Goal: Task Accomplishment & Management: Manage account settings

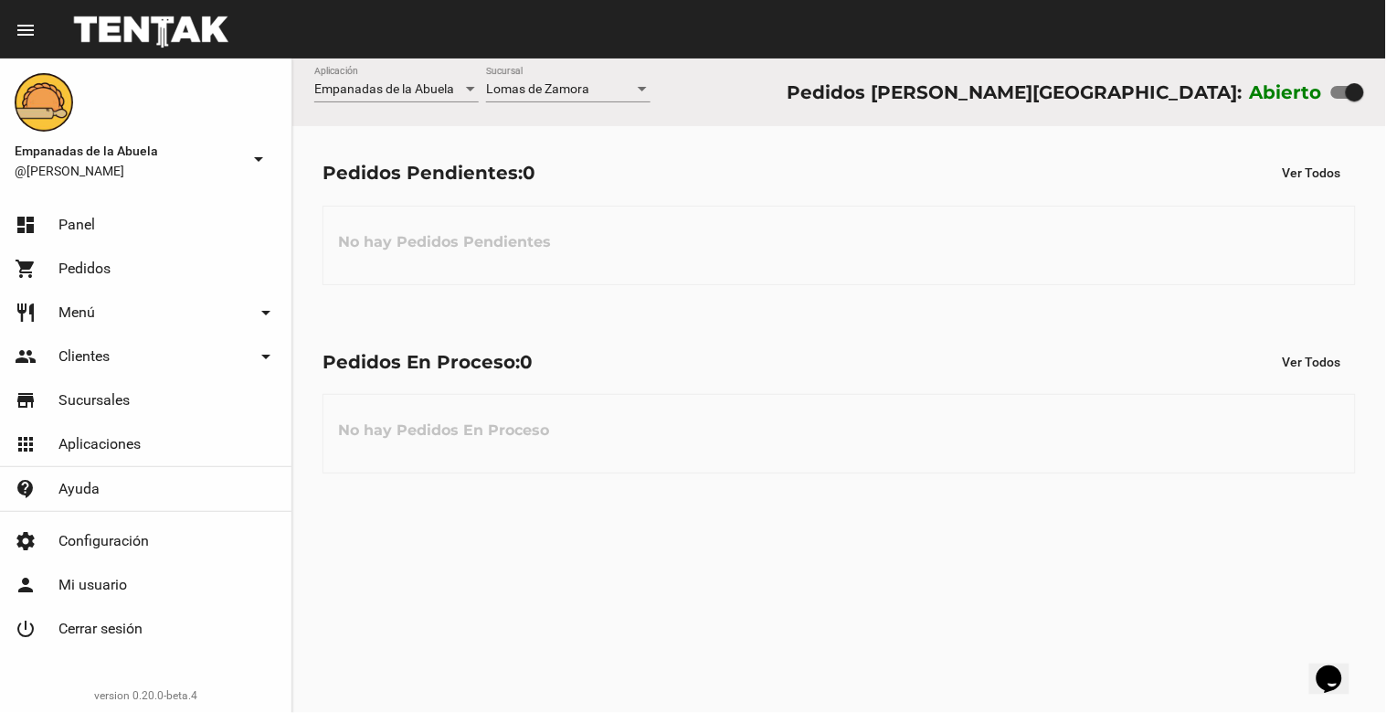
click at [649, 84] on div at bounding box center [642, 89] width 16 height 15
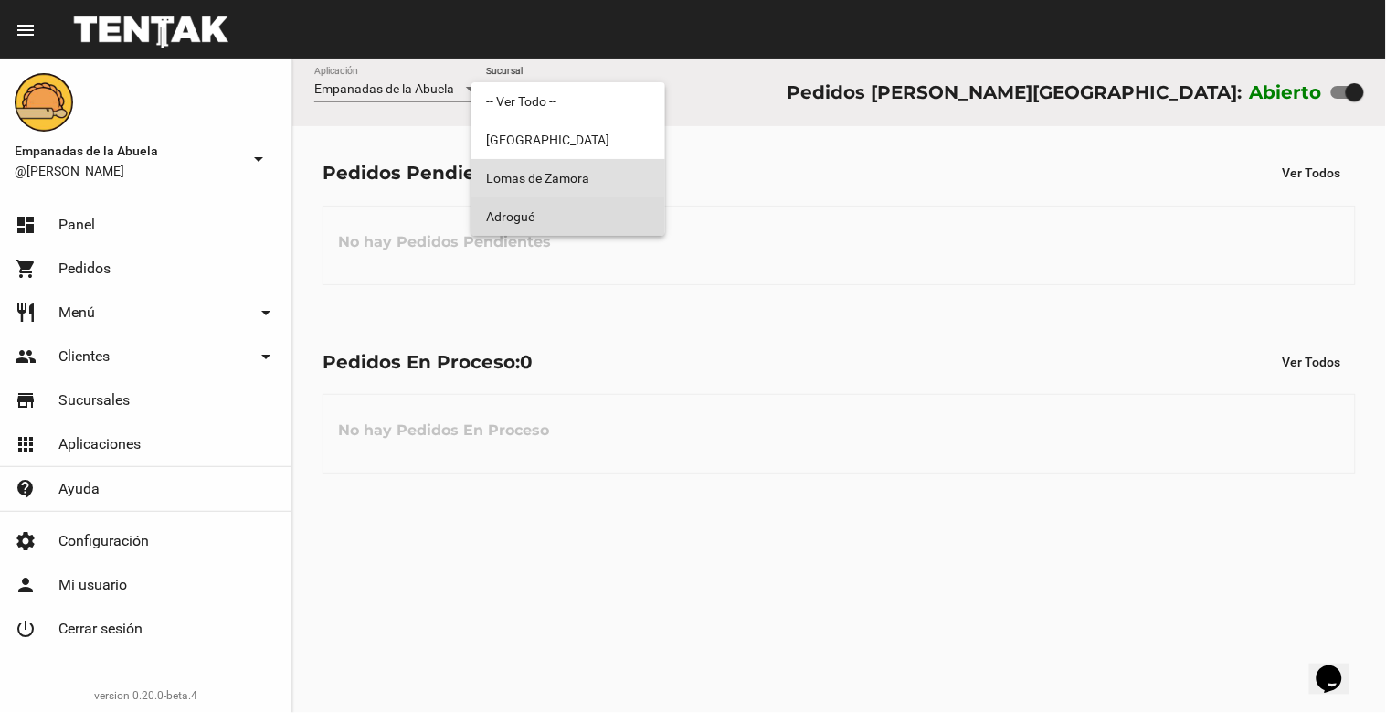
click at [564, 215] on span "Adrogué" at bounding box center [568, 216] width 164 height 38
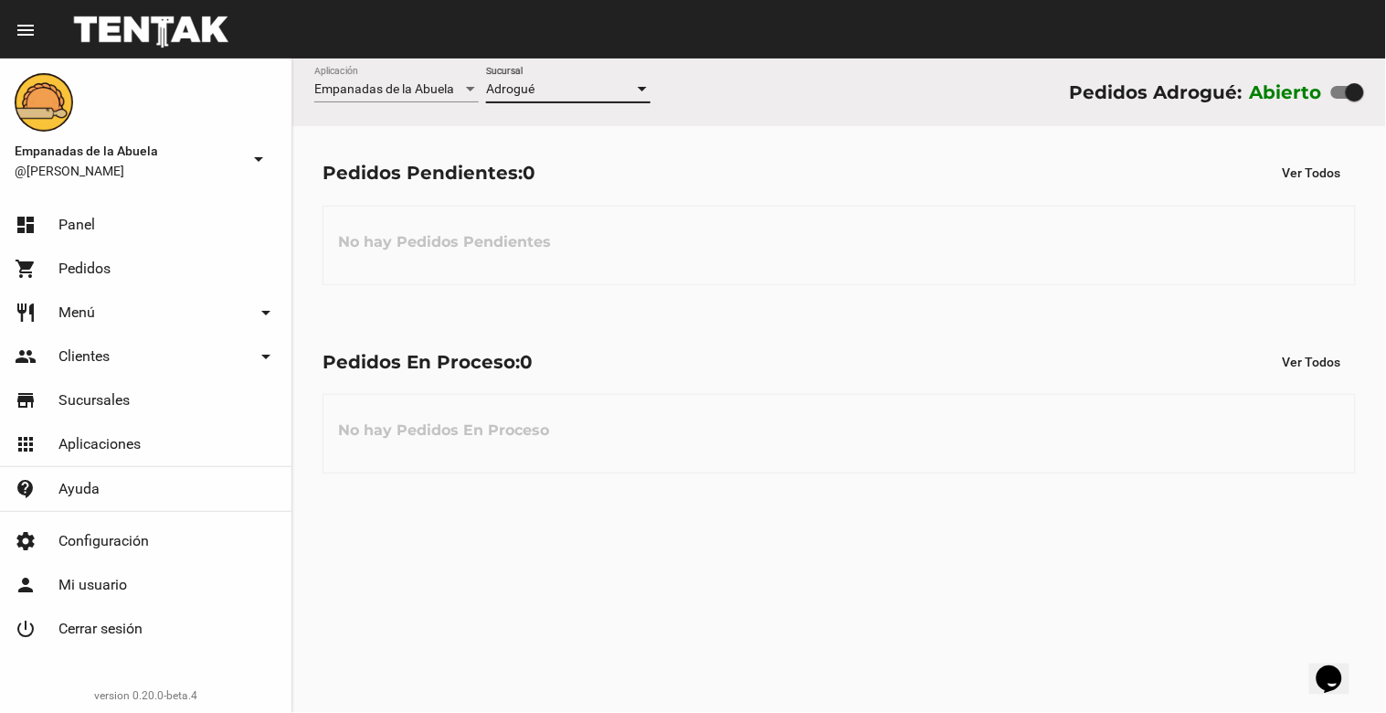
click at [642, 87] on div at bounding box center [642, 89] width 9 height 5
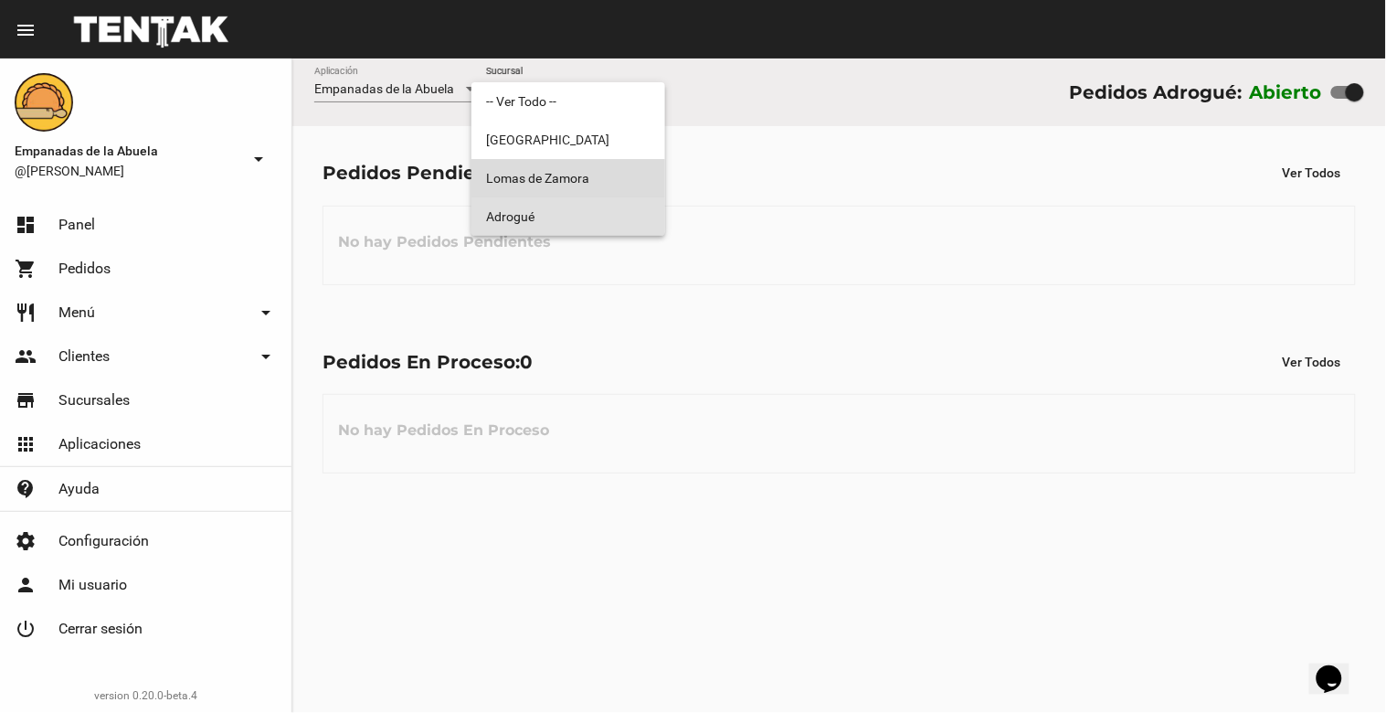
click at [635, 175] on span "Lomas de Zamora" at bounding box center [568, 178] width 164 height 38
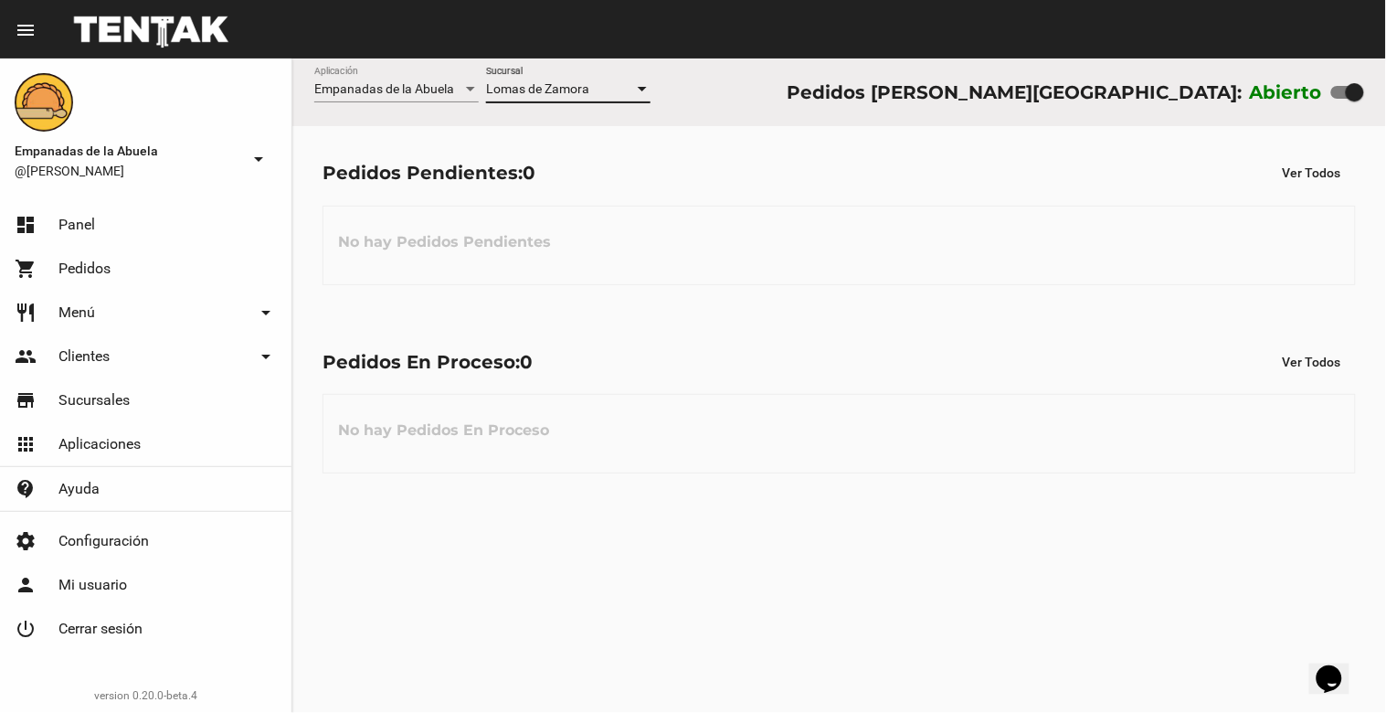
click at [1348, 98] on div at bounding box center [1355, 92] width 18 height 18
click at [1340, 99] on input "checkbox" at bounding box center [1339, 99] width 1 height 1
click at [1336, 95] on div at bounding box center [1340, 92] width 18 height 18
drag, startPoint x: 1340, startPoint y: 85, endPoint x: 1385, endPoint y: 98, distance: 46.6
click at [1385, 98] on div "Empanadas de la Abuela Aplicación [PERSON_NAME] [GEOGRAPHIC_DATA] Pedidos [PERS…" at bounding box center [839, 92] width 1094 height 68
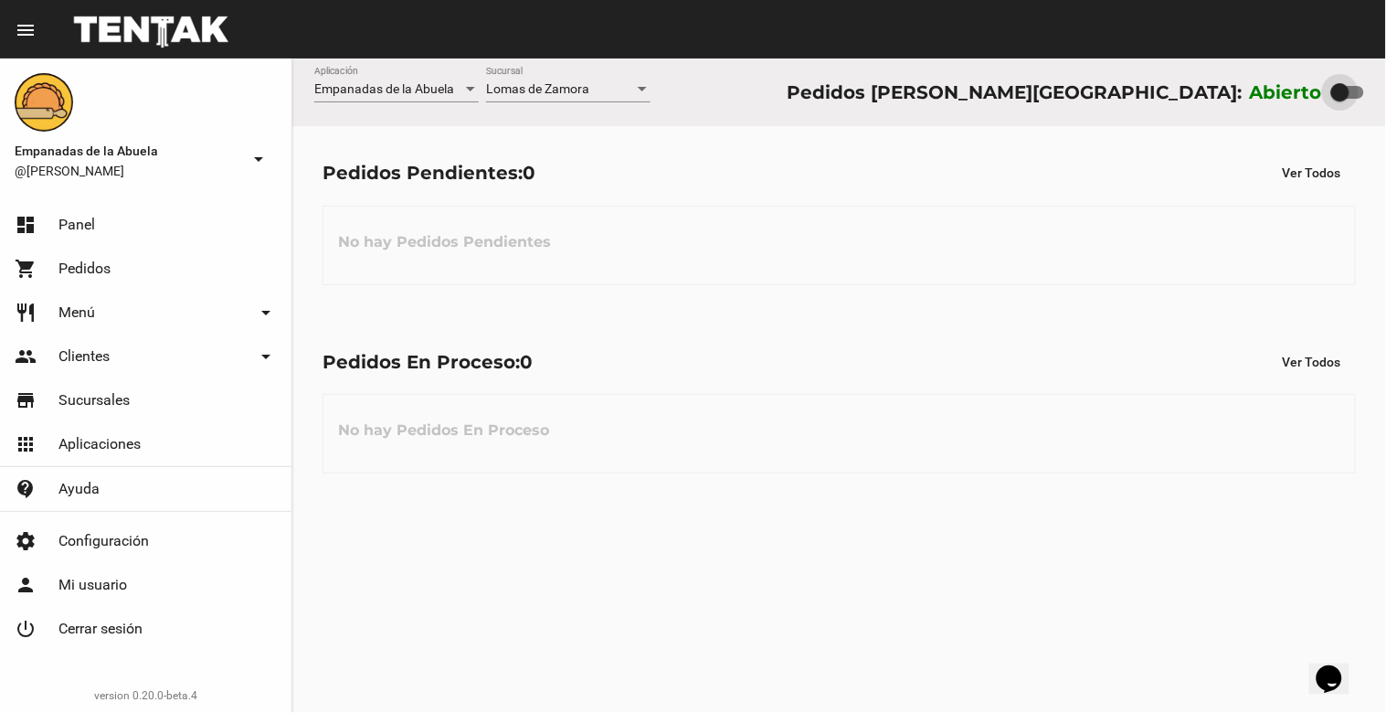
drag, startPoint x: 1357, startPoint y: 99, endPoint x: 1262, endPoint y: 113, distance: 96.1
click at [1262, 113] on div "Empanadas de la Abuela Aplicación [PERSON_NAME] [GEOGRAPHIC_DATA] Pedidos [PERS…" at bounding box center [839, 92] width 1094 height 68
drag, startPoint x: 1339, startPoint y: 94, endPoint x: 1385, endPoint y: 120, distance: 53.2
click at [1385, 120] on div "Empanadas de la Abuela Aplicación [PERSON_NAME] [GEOGRAPHIC_DATA] Pedidos [PERS…" at bounding box center [839, 92] width 1094 height 68
checkbox input "true"
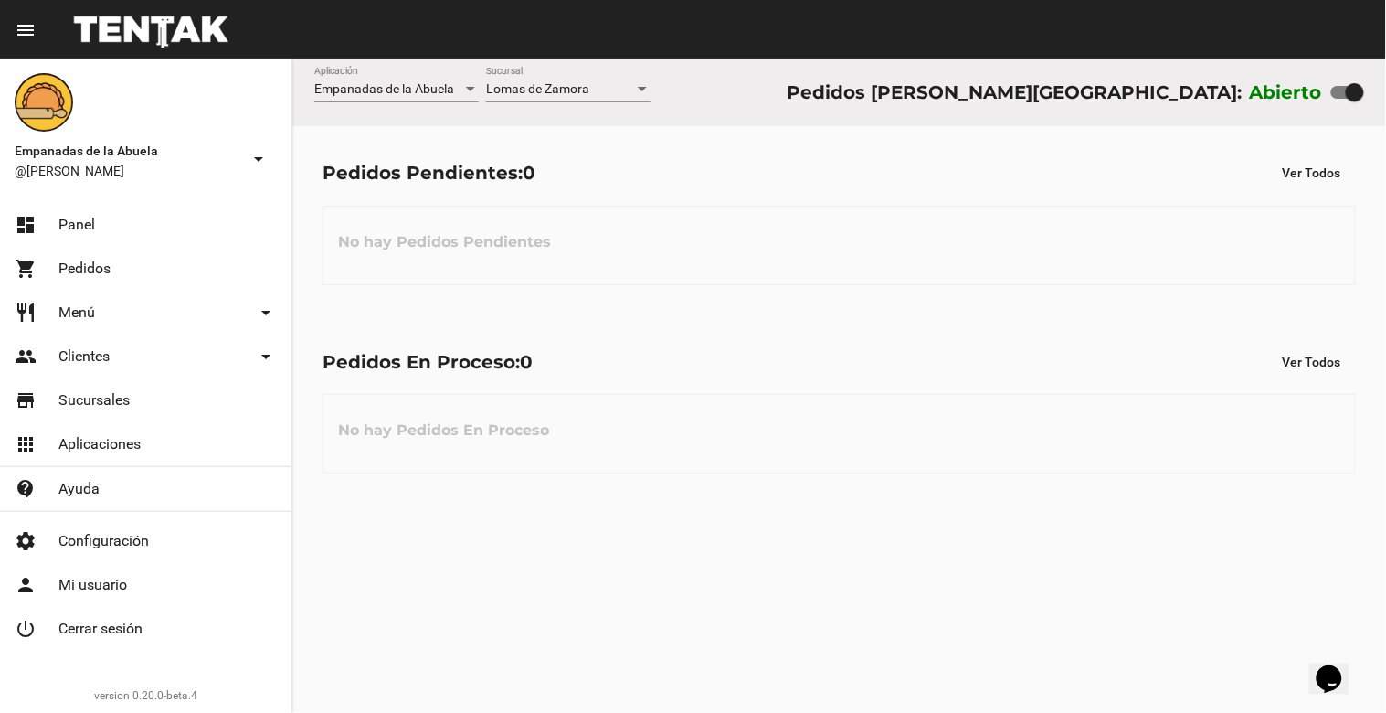
click at [132, 220] on link "dashboard Panel" at bounding box center [145, 225] width 291 height 44
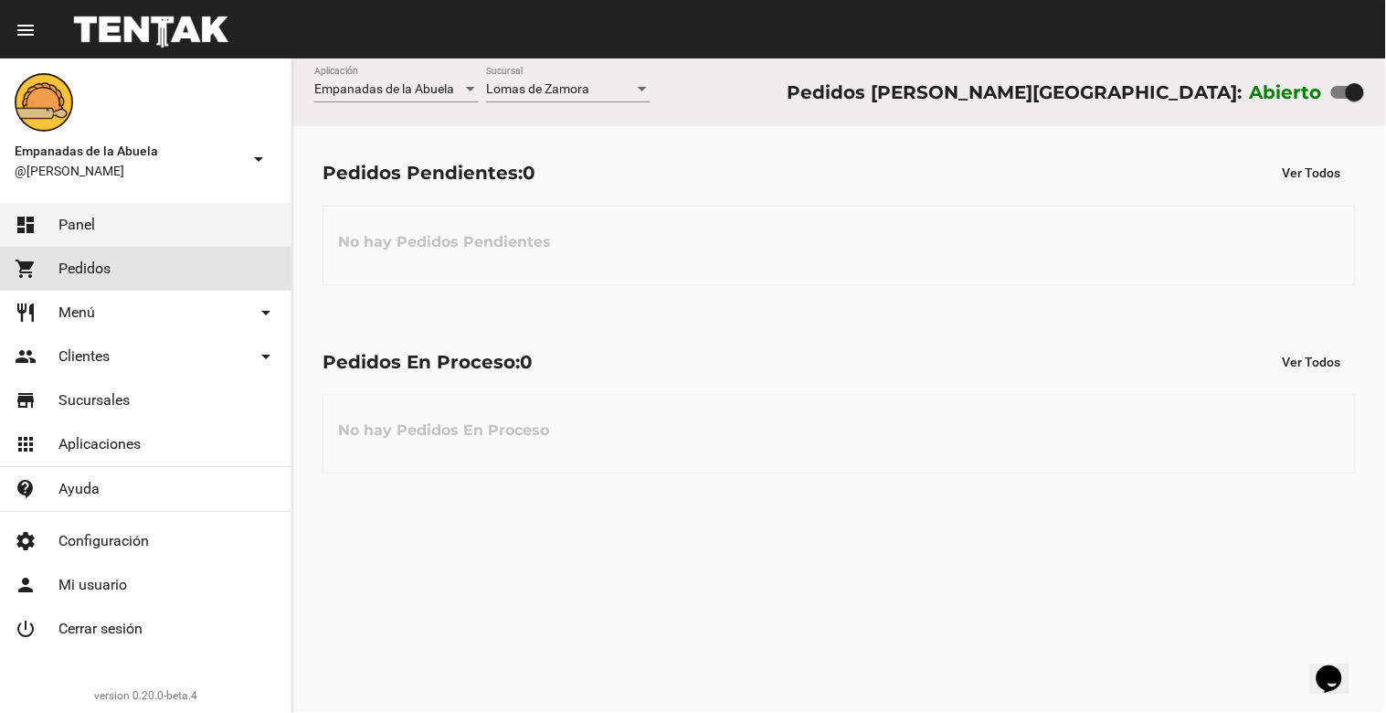
click at [133, 270] on link "shopping_cart Pedidos" at bounding box center [145, 269] width 291 height 44
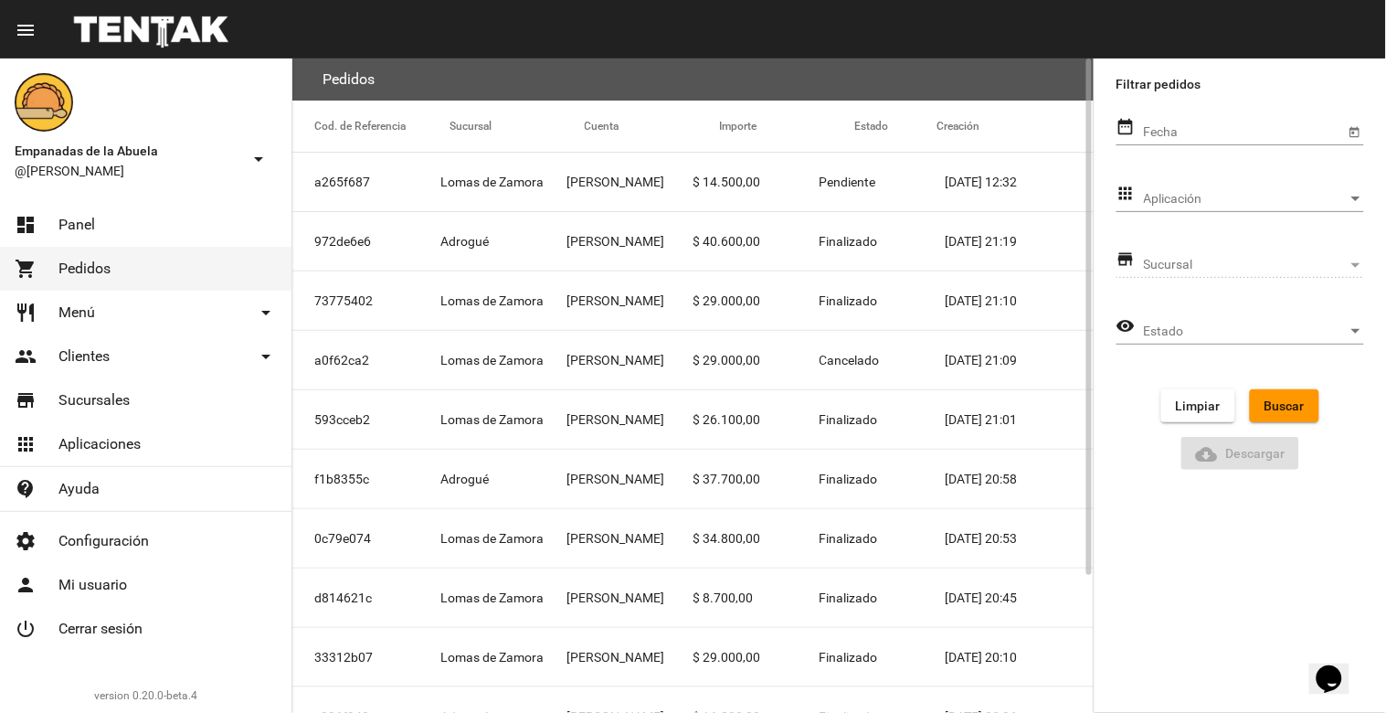
click at [534, 178] on span "Lomas de Zamora" at bounding box center [491, 182] width 103 height 18
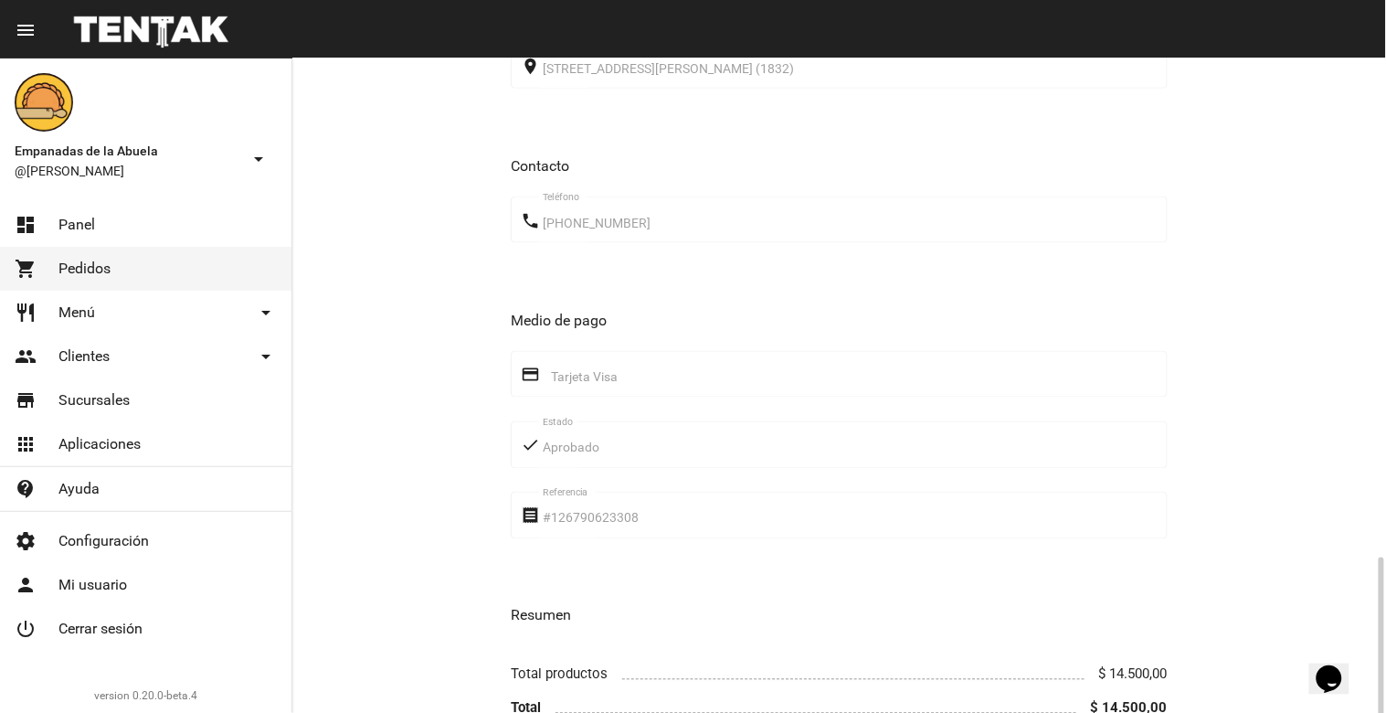
scroll to position [757, 0]
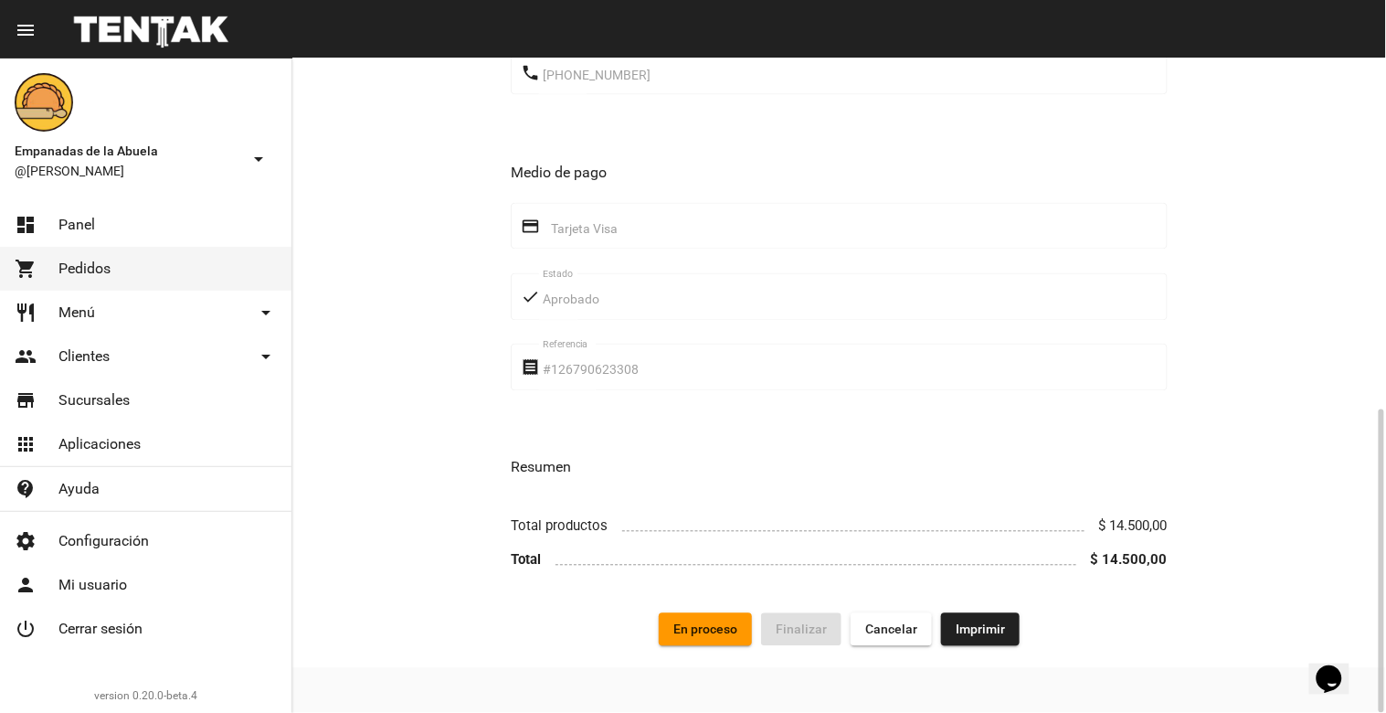
click at [990, 640] on button "Imprimir" at bounding box center [980, 629] width 79 height 33
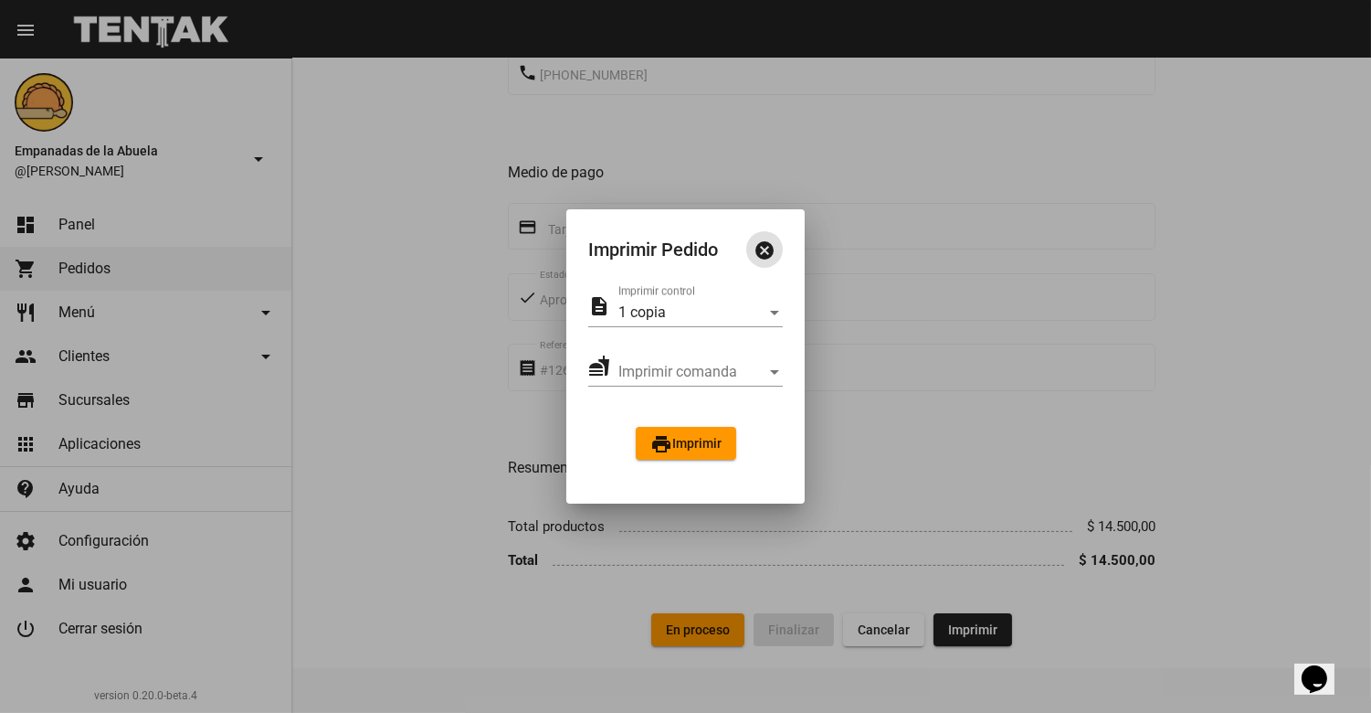
click at [708, 451] on button "print Imprimir" at bounding box center [686, 443] width 101 height 33
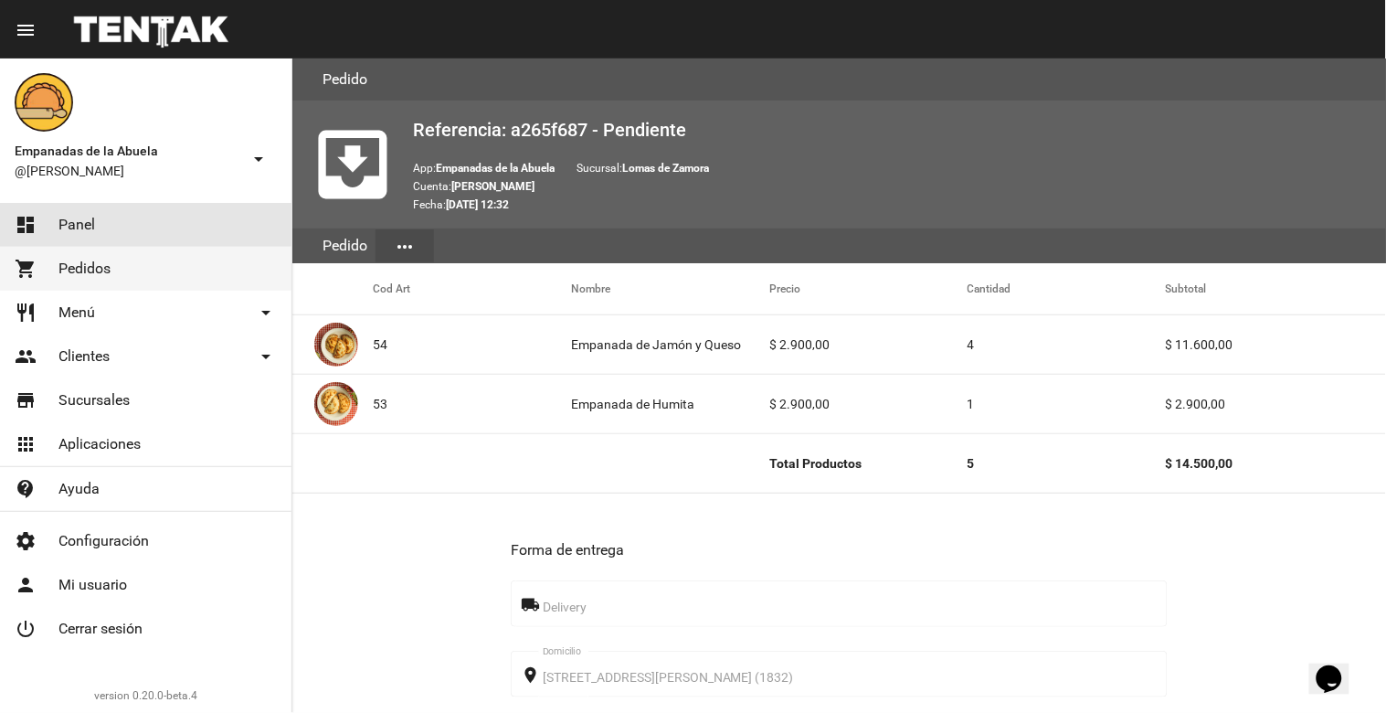
click at [260, 230] on link "dashboard Panel" at bounding box center [145, 225] width 291 height 44
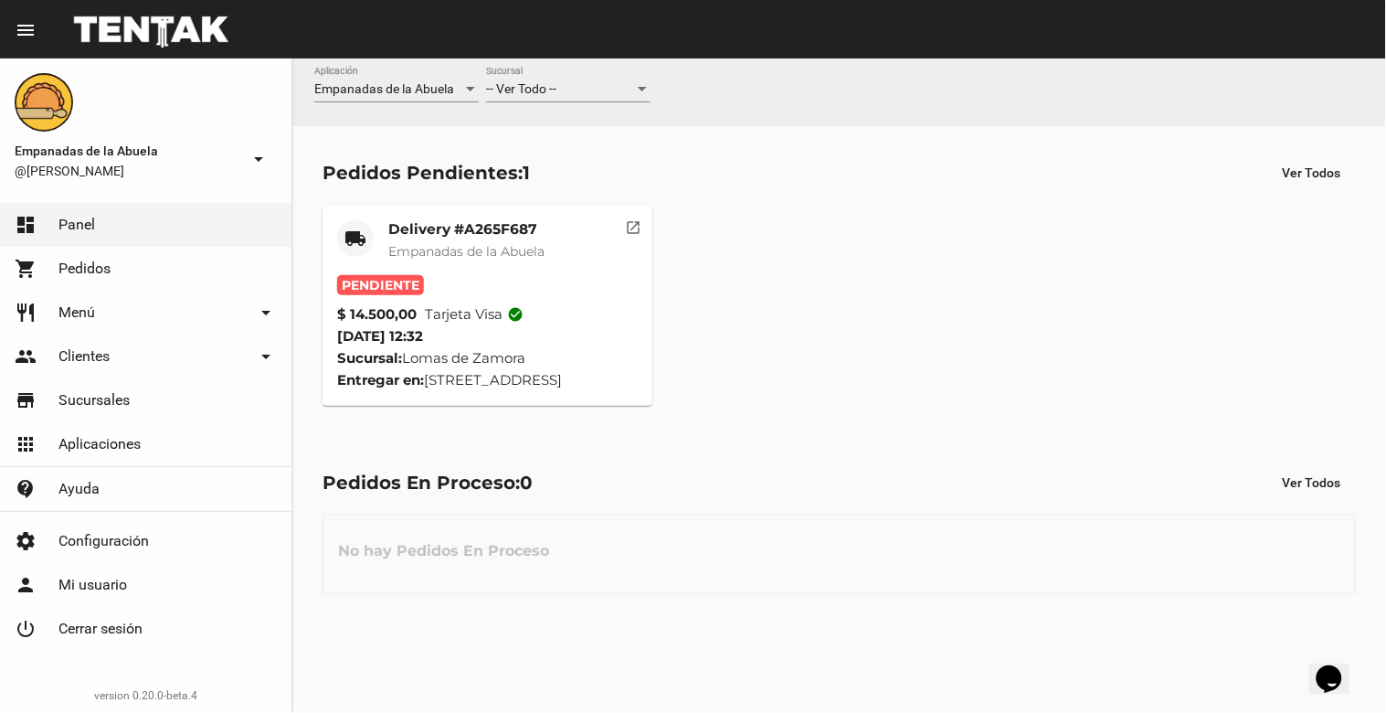
click at [519, 243] on span "Empanadas de la Abuela" at bounding box center [466, 251] width 156 height 16
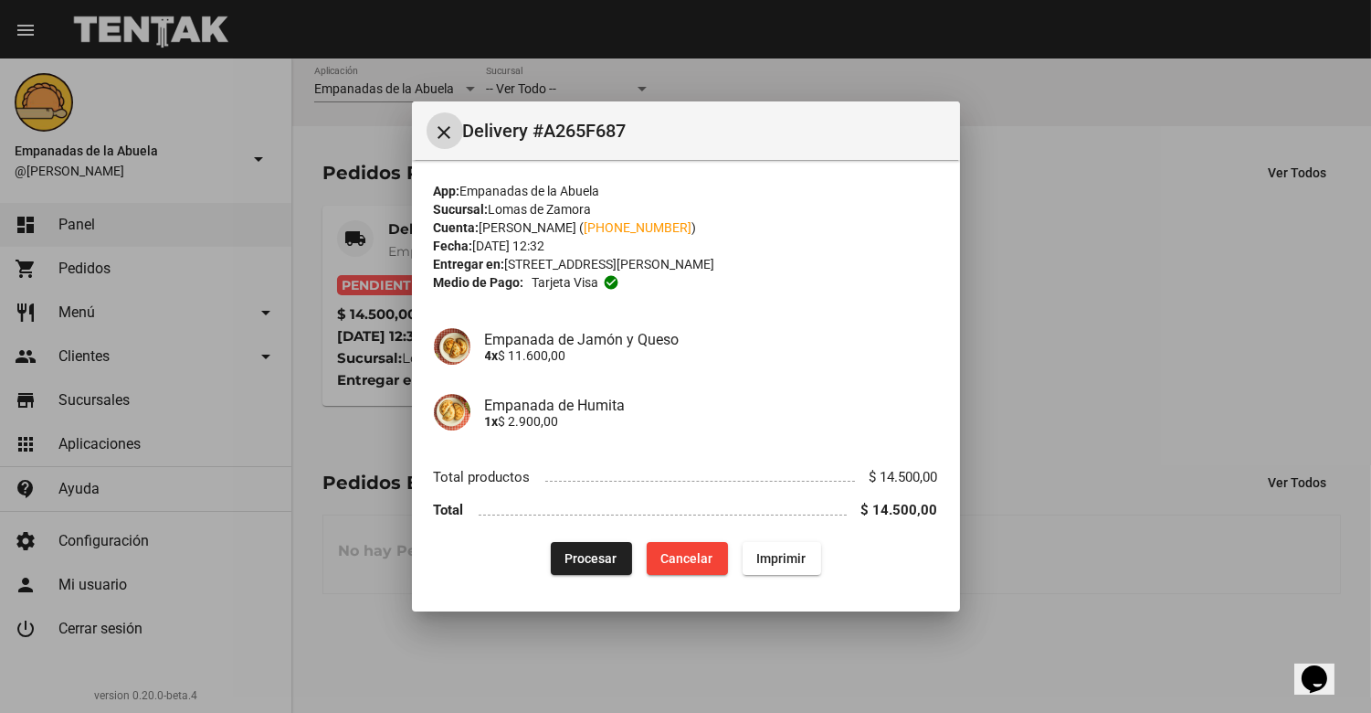
click at [614, 548] on button "Procesar" at bounding box center [591, 558] width 81 height 33
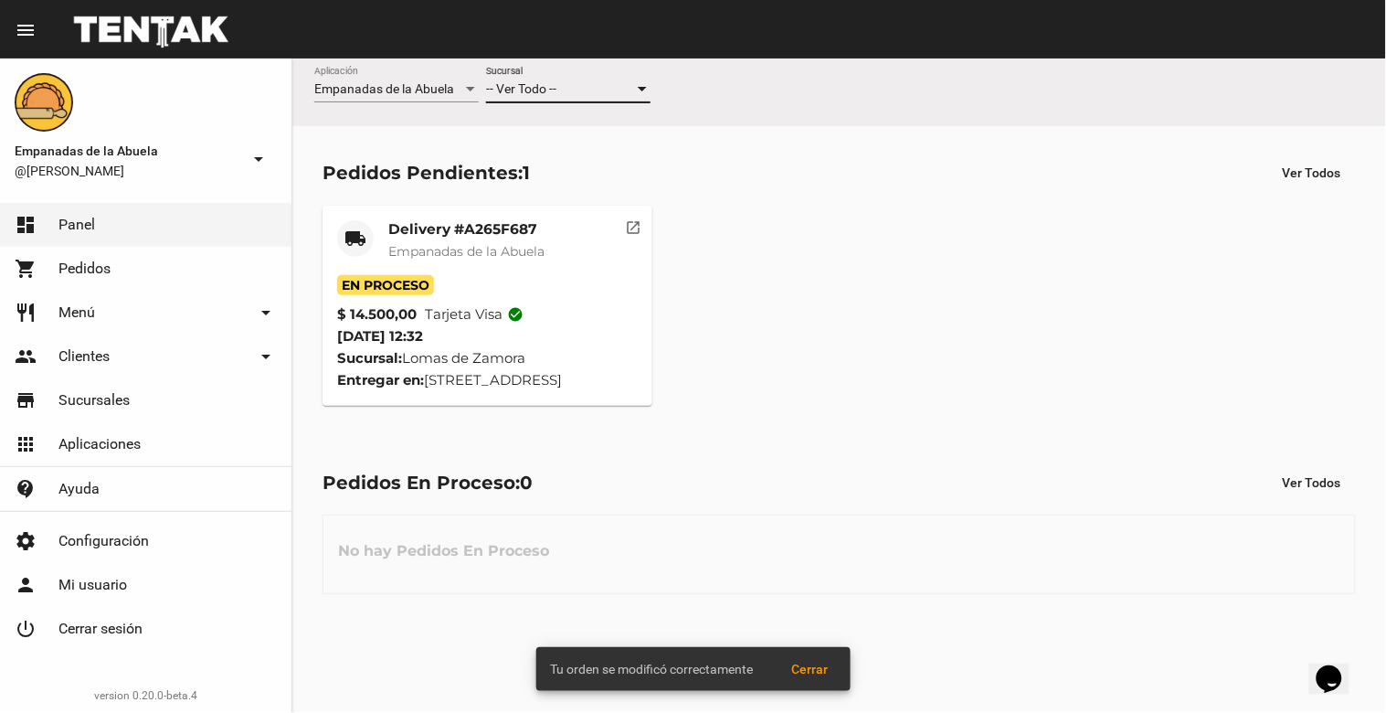
click at [642, 89] on div at bounding box center [642, 89] width 9 height 5
click at [647, 171] on span "Lomas de Zamora" at bounding box center [568, 166] width 164 height 38
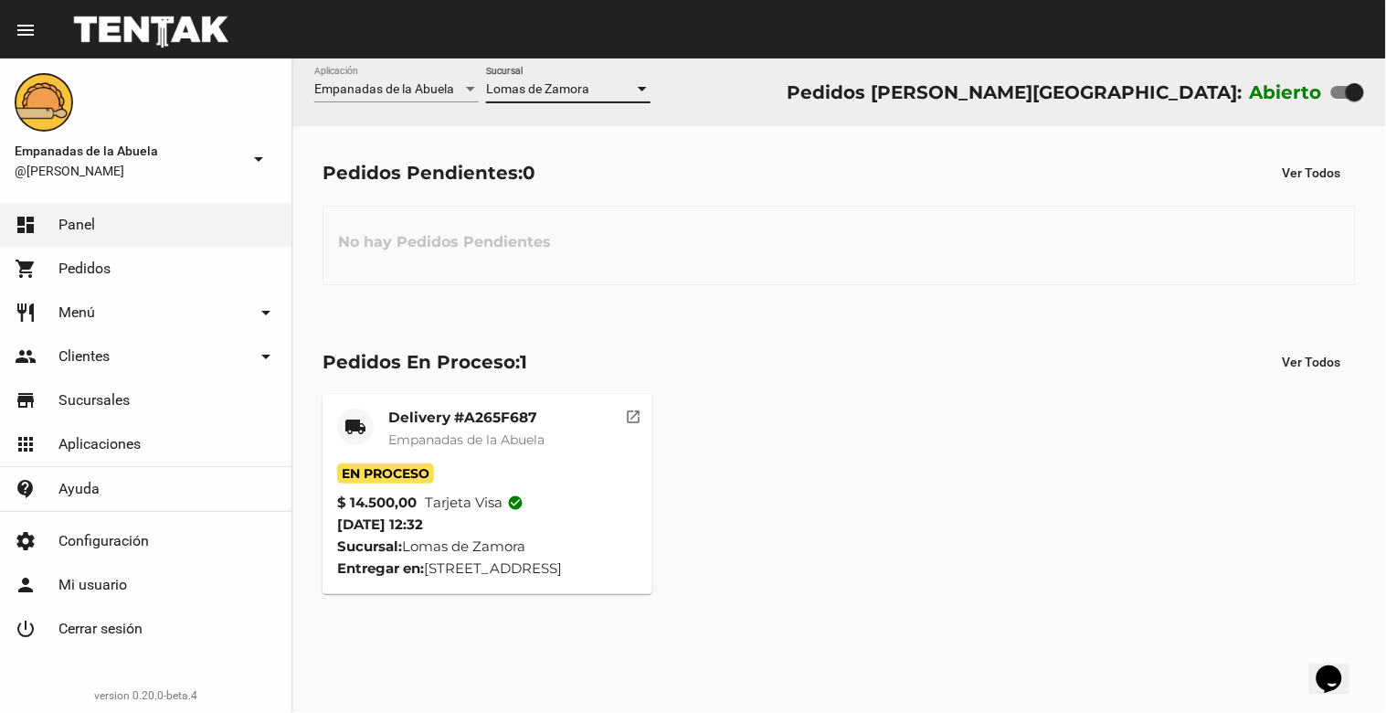
click at [599, 411] on mat-card-header "local_shipping Delivery #A265F687 Empanadas de [GEOGRAPHIC_DATA]" at bounding box center [487, 435] width 301 height 55
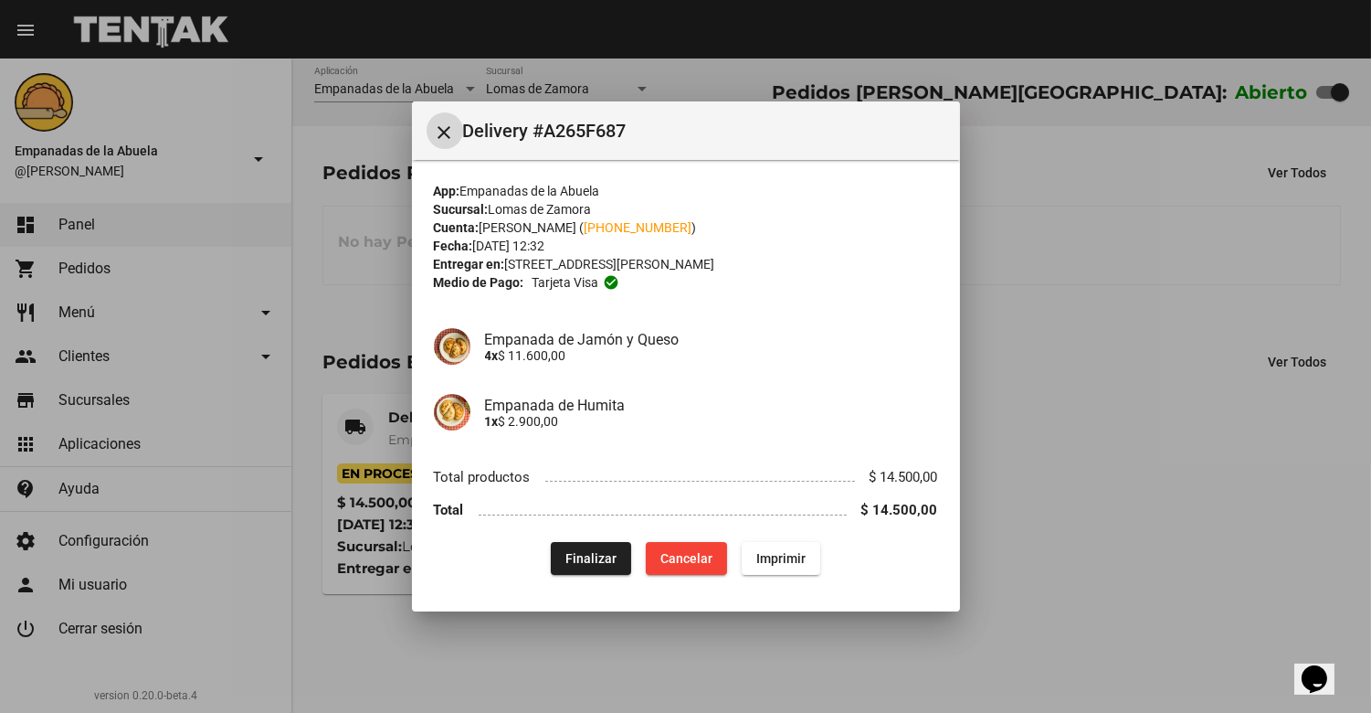
click at [586, 537] on div "App: Empanadas de la Abuela Sucursal: [PERSON_NAME] Cuenta: [PERSON_NAME] ( [PH…" at bounding box center [686, 378] width 504 height 393
click at [613, 555] on span "Finalizar" at bounding box center [591, 558] width 51 height 15
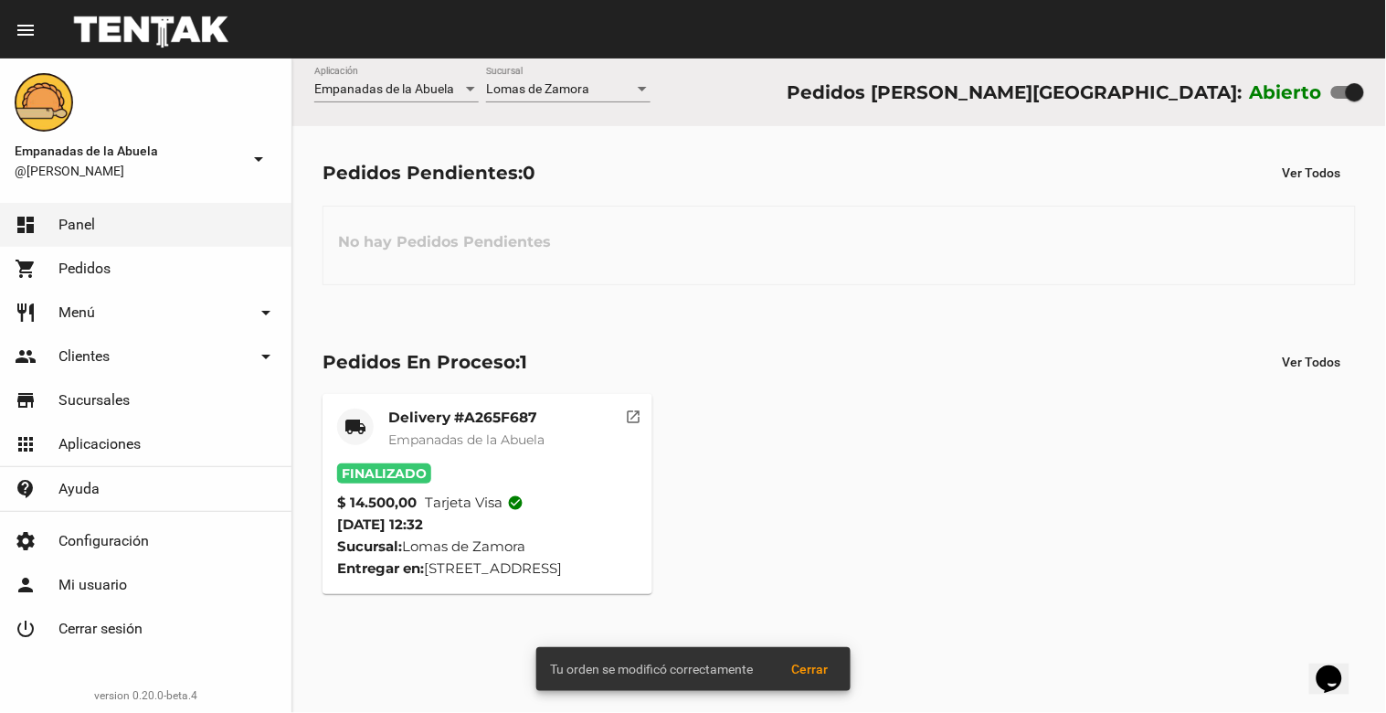
click at [645, 92] on div at bounding box center [642, 89] width 16 height 15
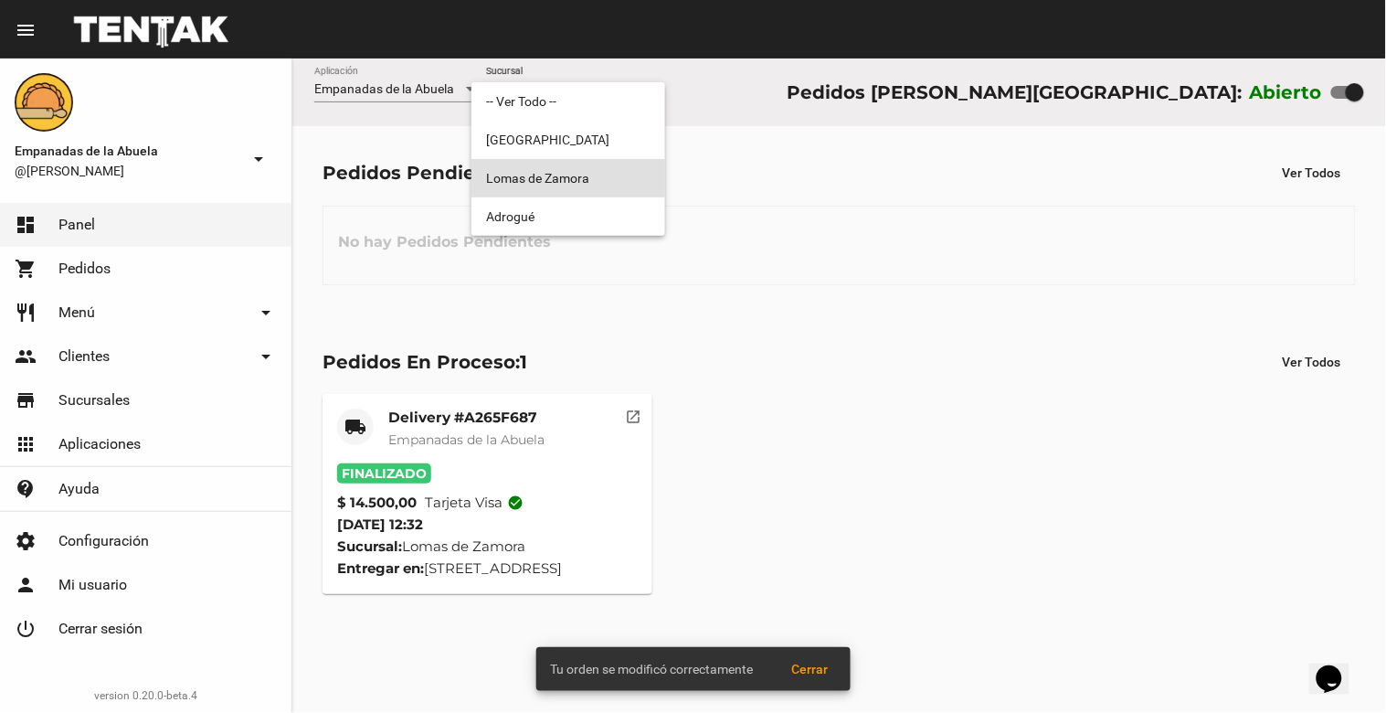
click at [649, 181] on span "Lomas de Zamora" at bounding box center [568, 178] width 164 height 38
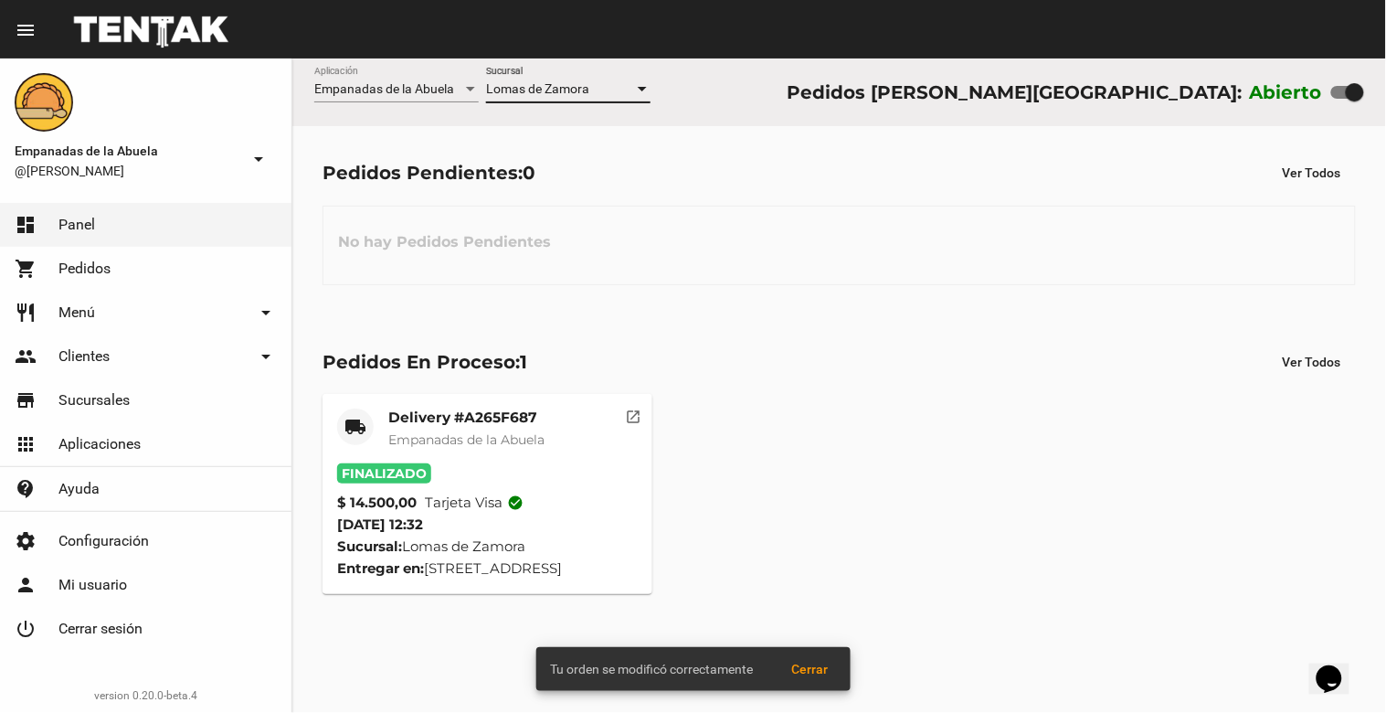
click at [649, 181] on div "Pedidos Pendientes: 0 Ver Todos" at bounding box center [839, 172] width 1033 height 33
click at [1344, 96] on div at bounding box center [1347, 92] width 33 height 13
click at [1340, 99] on input "checkbox" at bounding box center [1339, 99] width 1 height 1
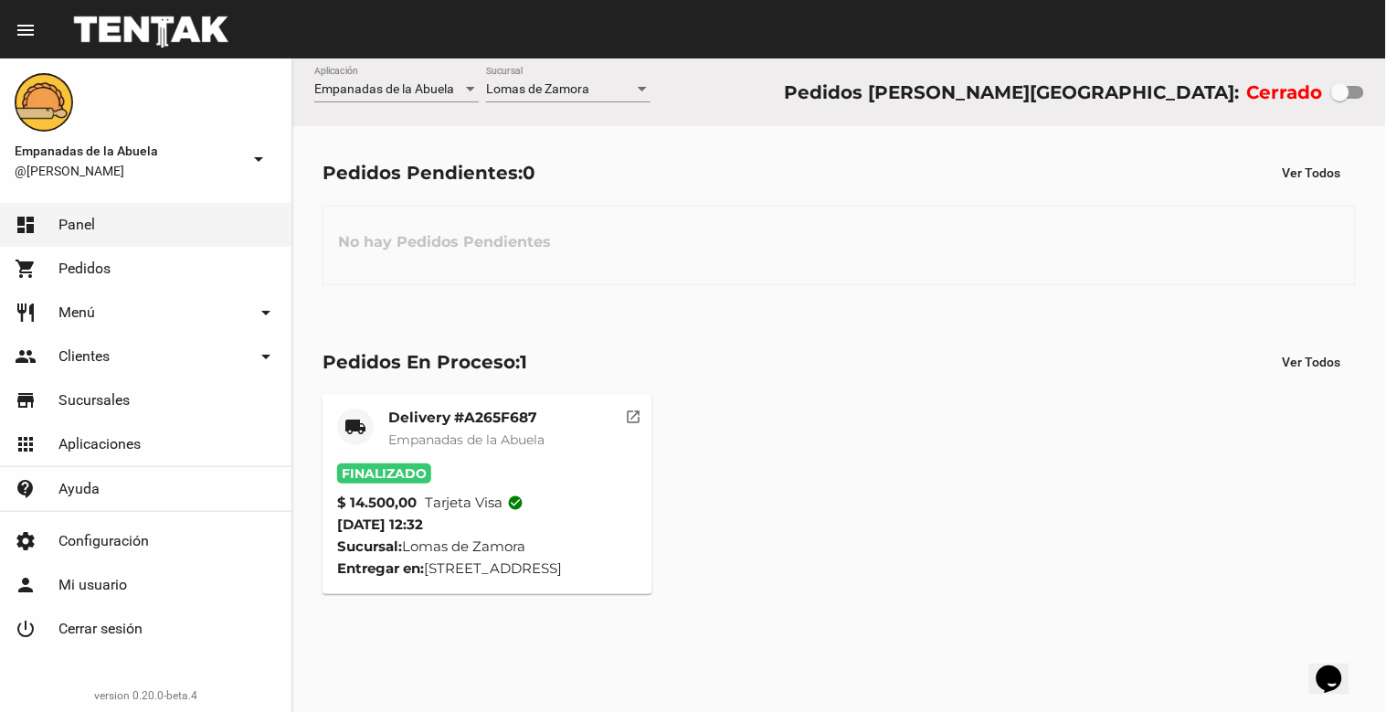
click at [1348, 94] on div at bounding box center [1340, 92] width 18 height 18
click at [1340, 99] on input "checkbox" at bounding box center [1339, 99] width 1 height 1
checkbox input "true"
